Goal: Subscribe to service/newsletter

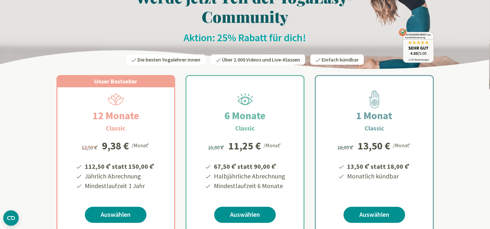
scroll to position [102, 0]
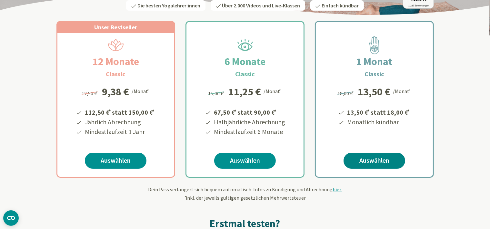
click at [377, 162] on link "Auswählen" at bounding box center [374, 161] width 62 height 16
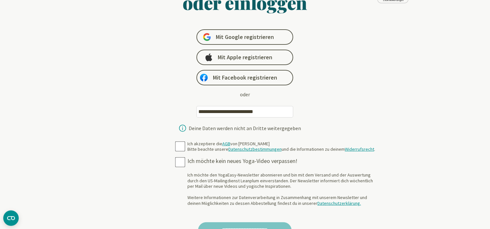
scroll to position [68, 0]
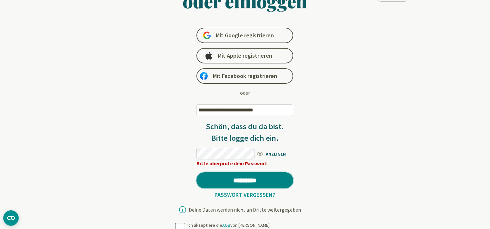
click at [249, 180] on input "*********" at bounding box center [244, 180] width 97 height 16
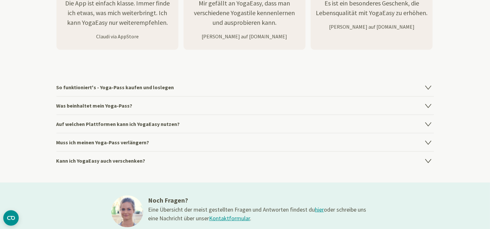
scroll to position [885, 0]
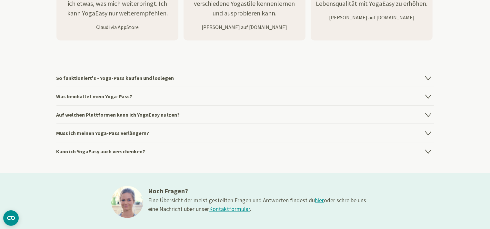
click at [427, 78] on icon at bounding box center [427, 79] width 5 height 4
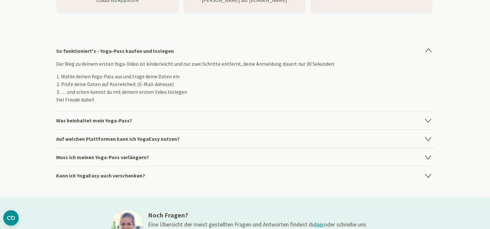
scroll to position [919, 0]
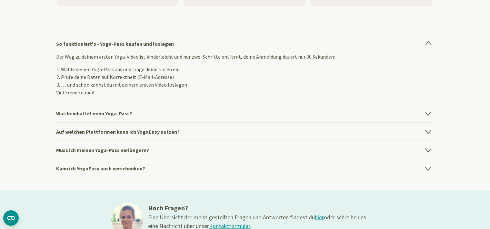
click at [429, 114] on icon at bounding box center [428, 114] width 8 height 8
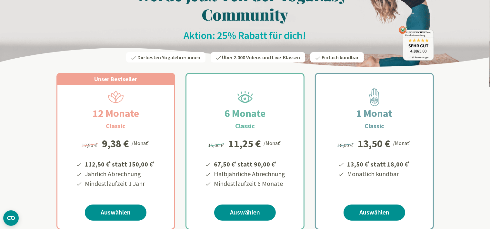
scroll to position [0, 0]
